Goal: Navigation & Orientation: Find specific page/section

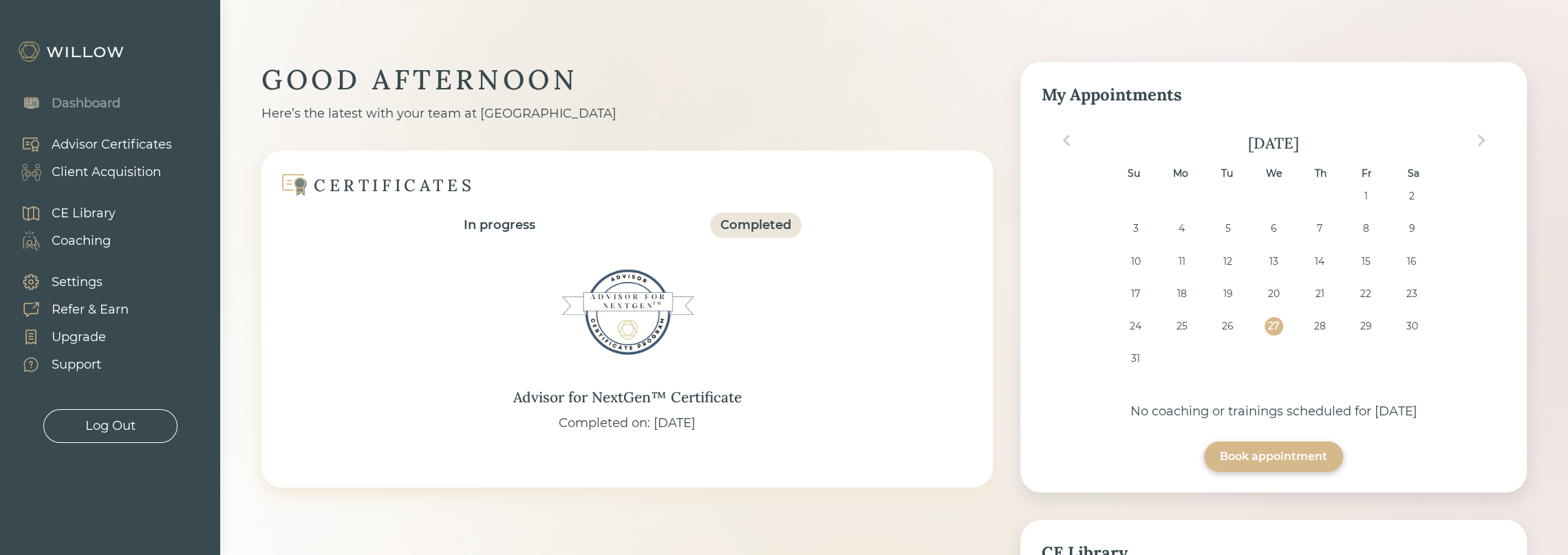
click at [106, 175] on div "Client Acquisition" at bounding box center [107, 171] width 110 height 18
